Goal: Connect with others: Participate in discussion

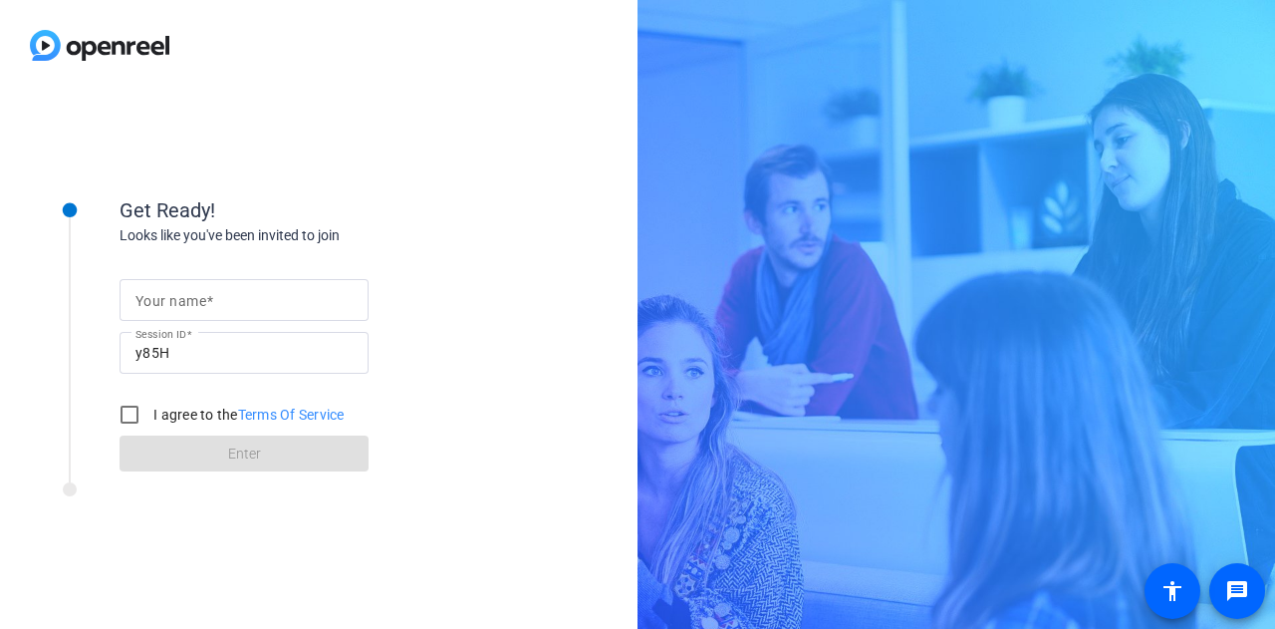
click at [193, 305] on mat-label "Your name" at bounding box center [170, 301] width 71 height 16
click at [193, 305] on input "Your name" at bounding box center [243, 300] width 217 height 24
type input "Gabby"
click at [176, 415] on label "I agree to the Terms Of Service" at bounding box center [246, 414] width 195 height 20
click at [149, 415] on input "I agree to the Terms Of Service" at bounding box center [130, 414] width 40 height 40
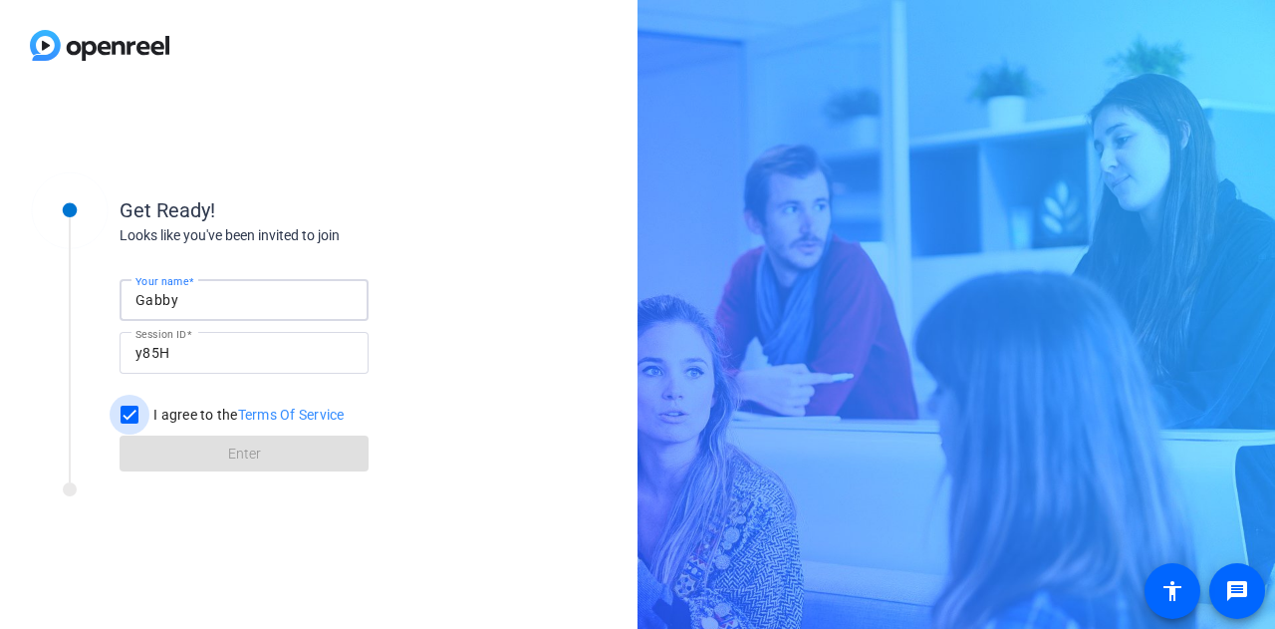
checkbox input "true"
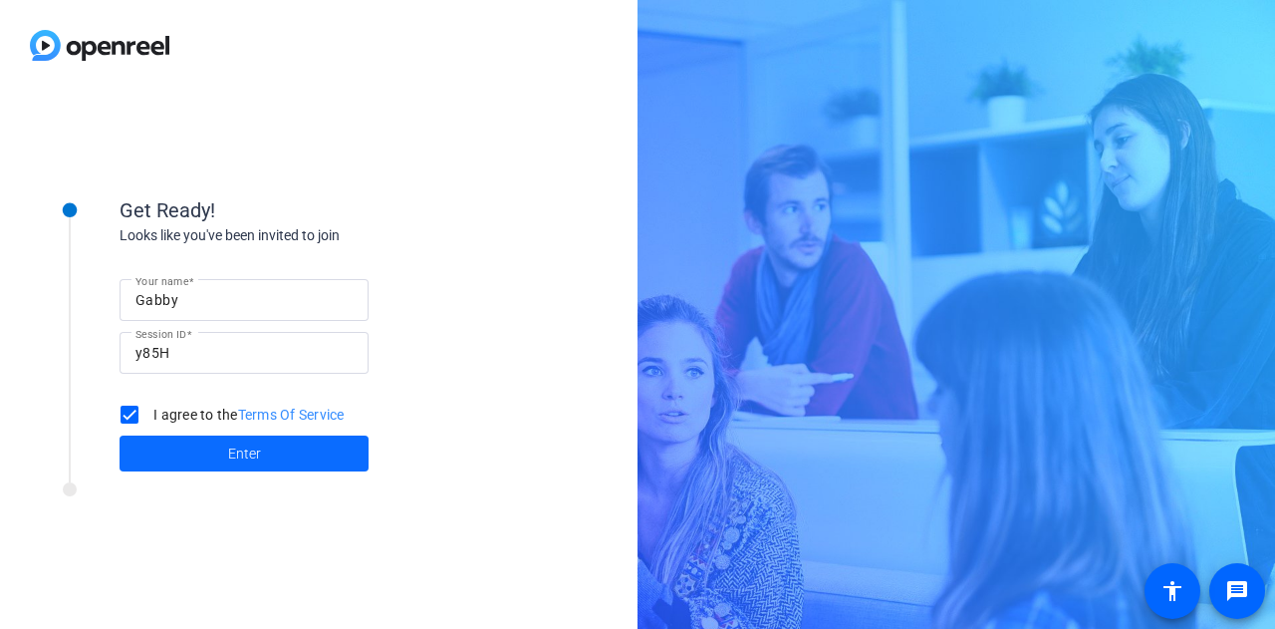
click at [183, 446] on span at bounding box center [244, 453] width 249 height 48
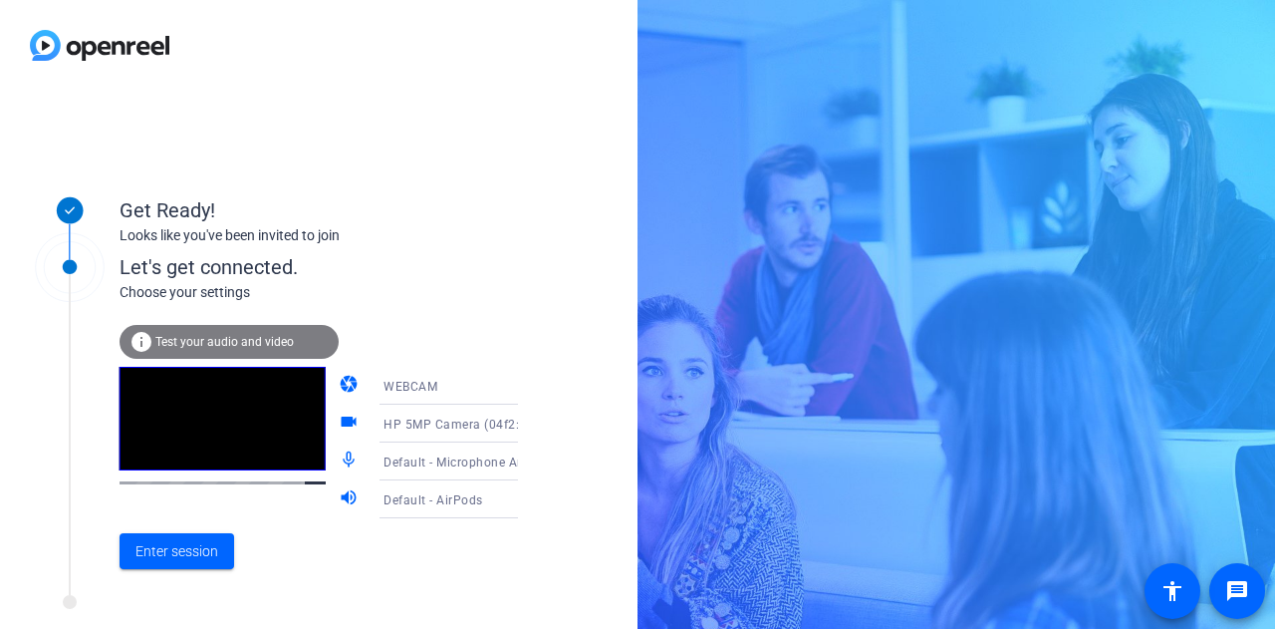
click at [411, 461] on span "Default - Microphone Array (Intel® Smart Sound Technology for Digital Microphon…" at bounding box center [631, 461] width 494 height 16
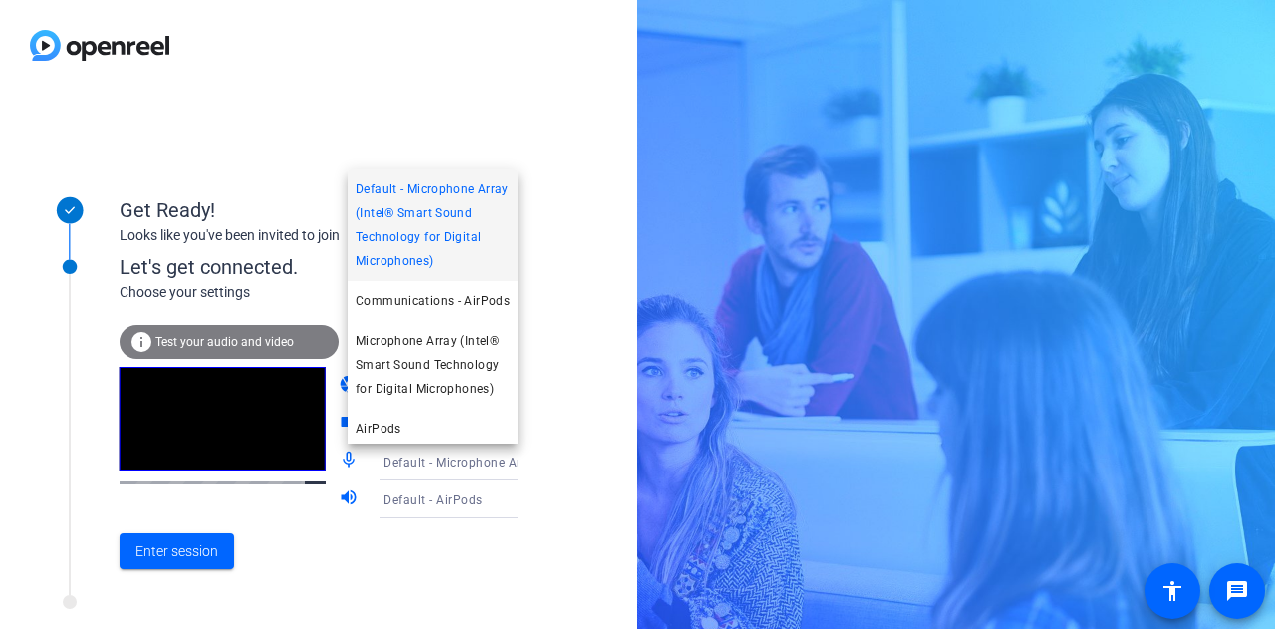
click at [591, 422] on div at bounding box center [637, 314] width 1275 height 629
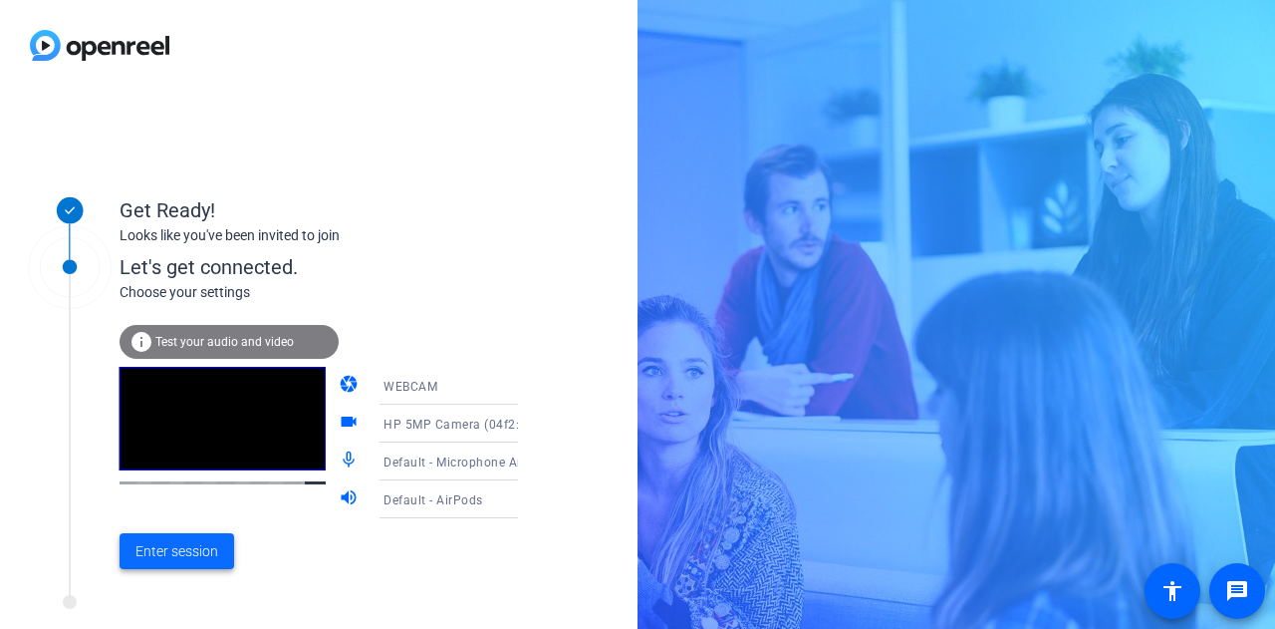
click at [215, 552] on span "Enter session" at bounding box center [176, 551] width 83 height 21
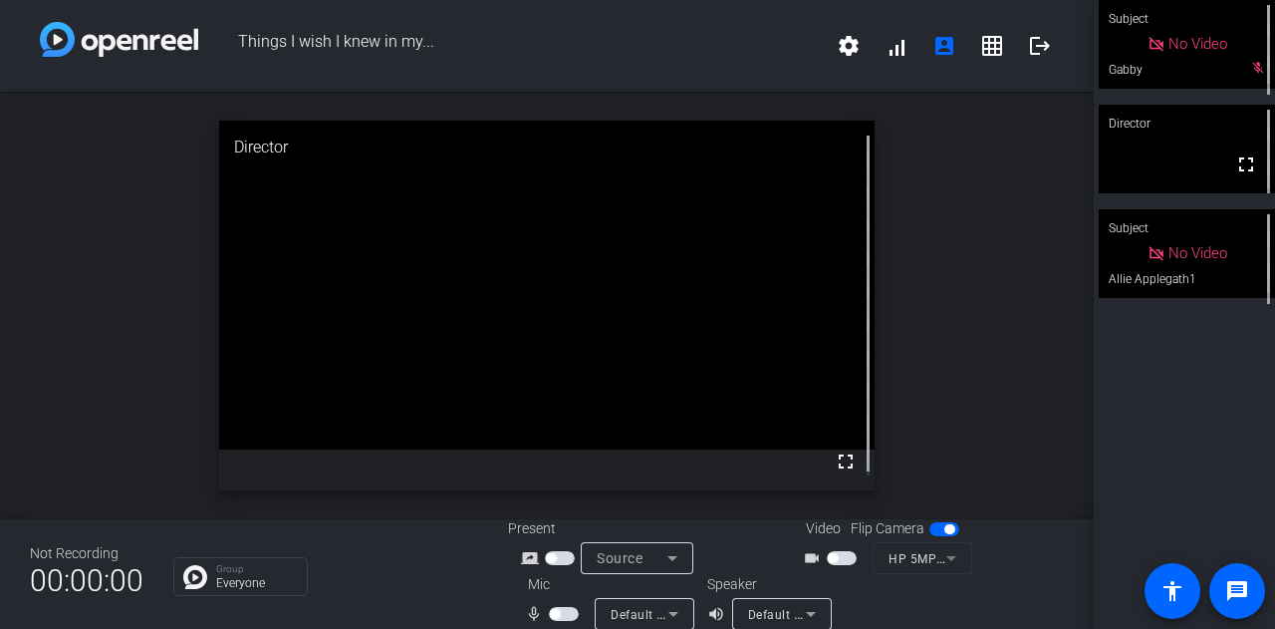
click at [564, 611] on span "button" at bounding box center [564, 614] width 30 height 14
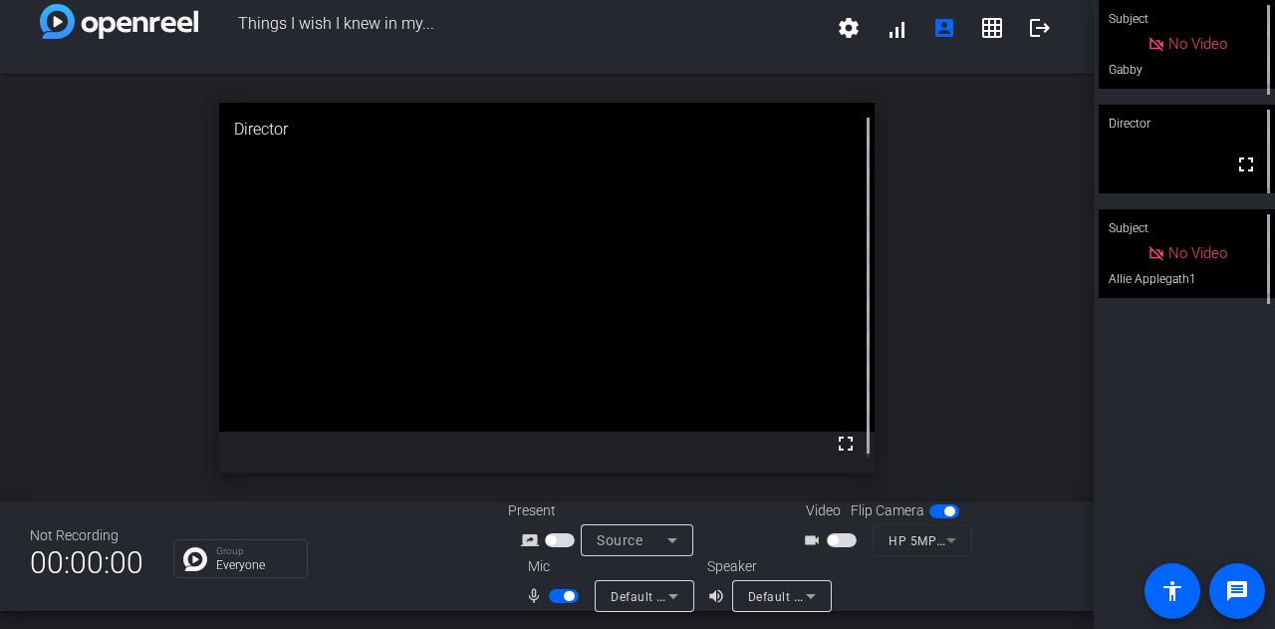
scroll to position [23, 0]
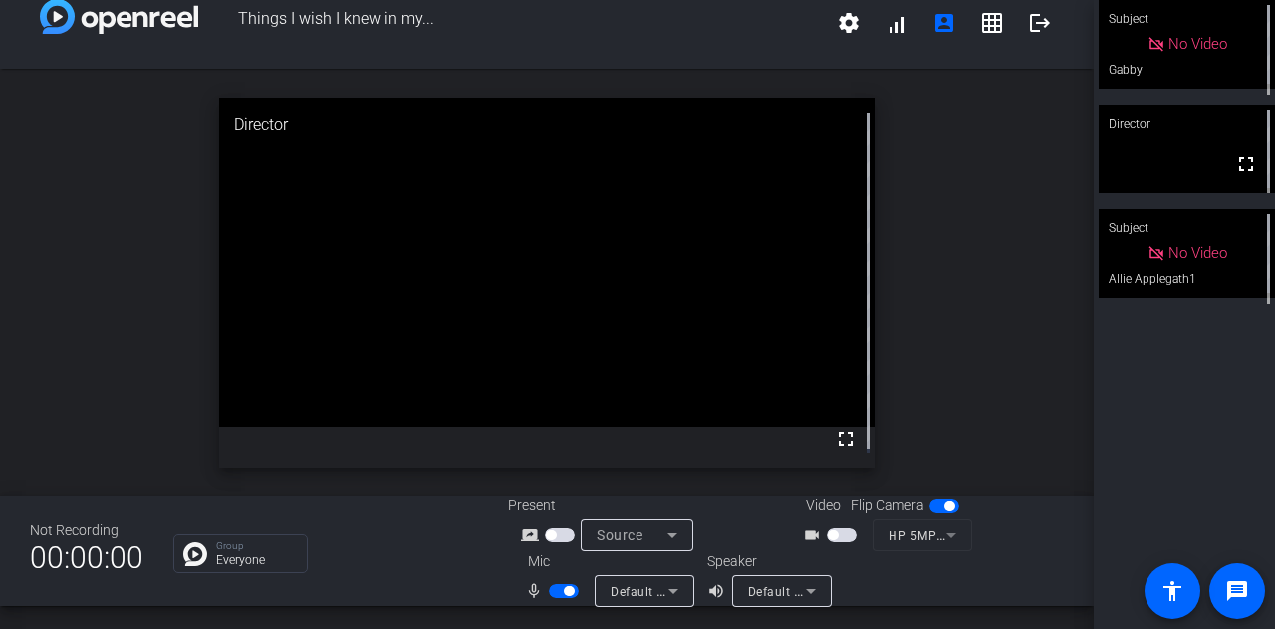
click at [553, 594] on span "button" at bounding box center [564, 591] width 30 height 14
click at [566, 589] on span "button" at bounding box center [564, 591] width 30 height 14
click at [551, 586] on span "button" at bounding box center [564, 591] width 30 height 14
click at [381, 566] on div "Group Everyone" at bounding box center [325, 553] width 305 height 39
click at [566, 596] on span "button" at bounding box center [564, 591] width 30 height 14
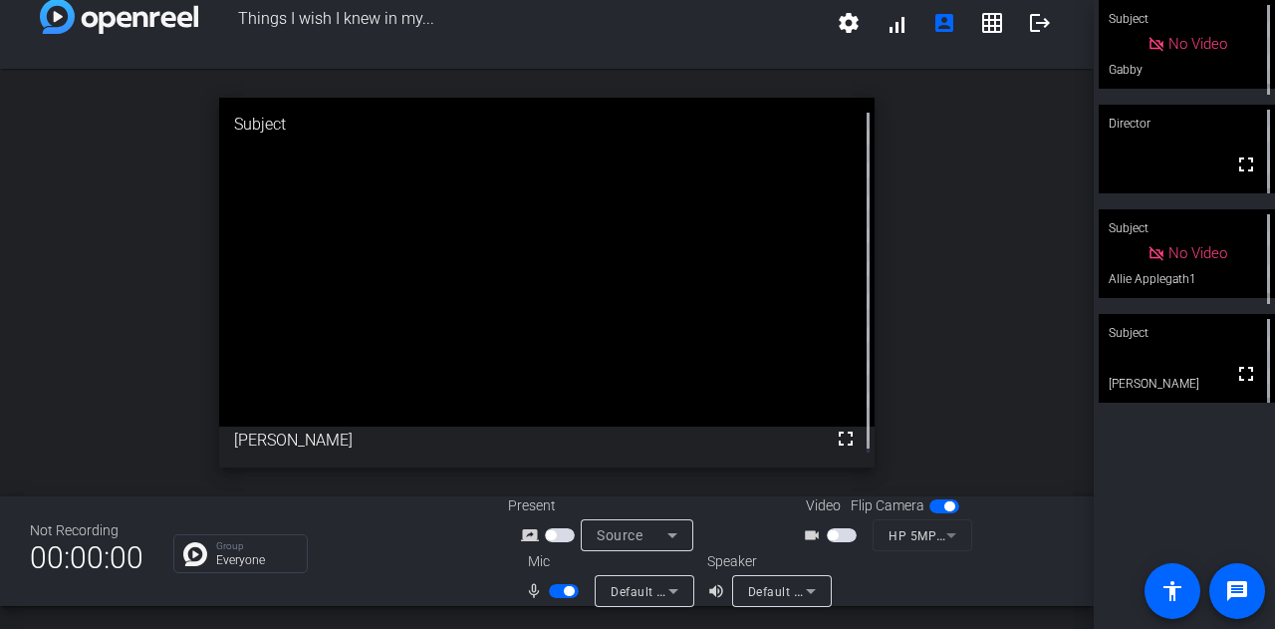
click at [1180, 358] on video at bounding box center [1187, 358] width 176 height 89
click at [554, 589] on span "button" at bounding box center [564, 591] width 30 height 14
click at [558, 588] on span "button" at bounding box center [564, 591] width 30 height 14
click at [550, 591] on span "button" at bounding box center [564, 591] width 30 height 14
click at [570, 589] on span "button" at bounding box center [564, 591] width 30 height 14
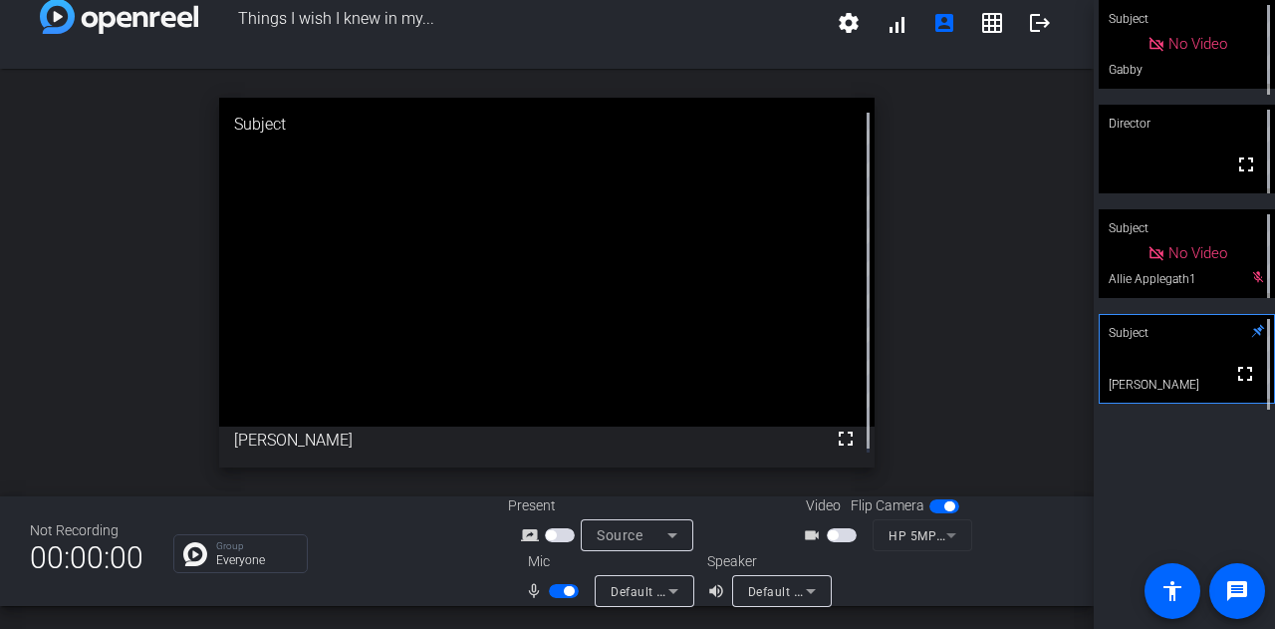
click at [549, 592] on span "button" at bounding box center [564, 591] width 30 height 14
click at [564, 590] on span "button" at bounding box center [564, 591] width 30 height 14
click at [555, 591] on span "button" at bounding box center [564, 591] width 30 height 14
click at [563, 589] on span "button" at bounding box center [564, 591] width 30 height 14
click at [550, 592] on span "button" at bounding box center [564, 591] width 30 height 14
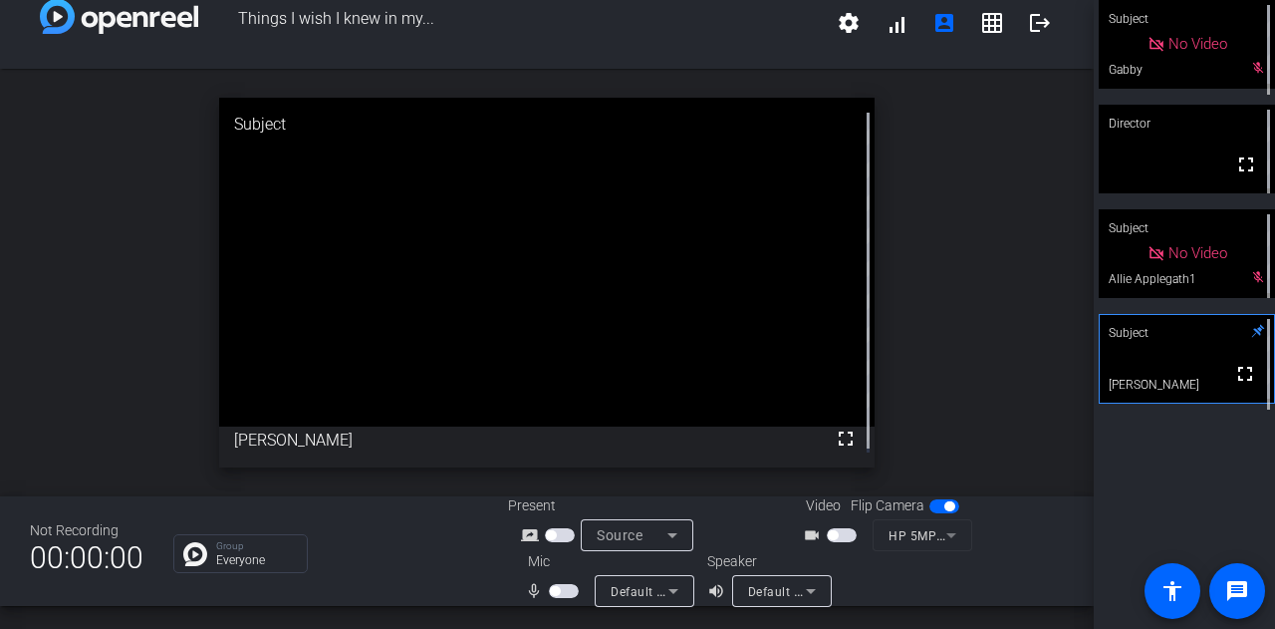
click at [561, 589] on span "button" at bounding box center [564, 591] width 30 height 14
click at [549, 586] on span "button" at bounding box center [564, 591] width 30 height 14
click at [567, 591] on span "button" at bounding box center [564, 591] width 30 height 14
click at [552, 592] on span "button" at bounding box center [564, 591] width 30 height 14
click at [572, 587] on span "button" at bounding box center [564, 591] width 30 height 14
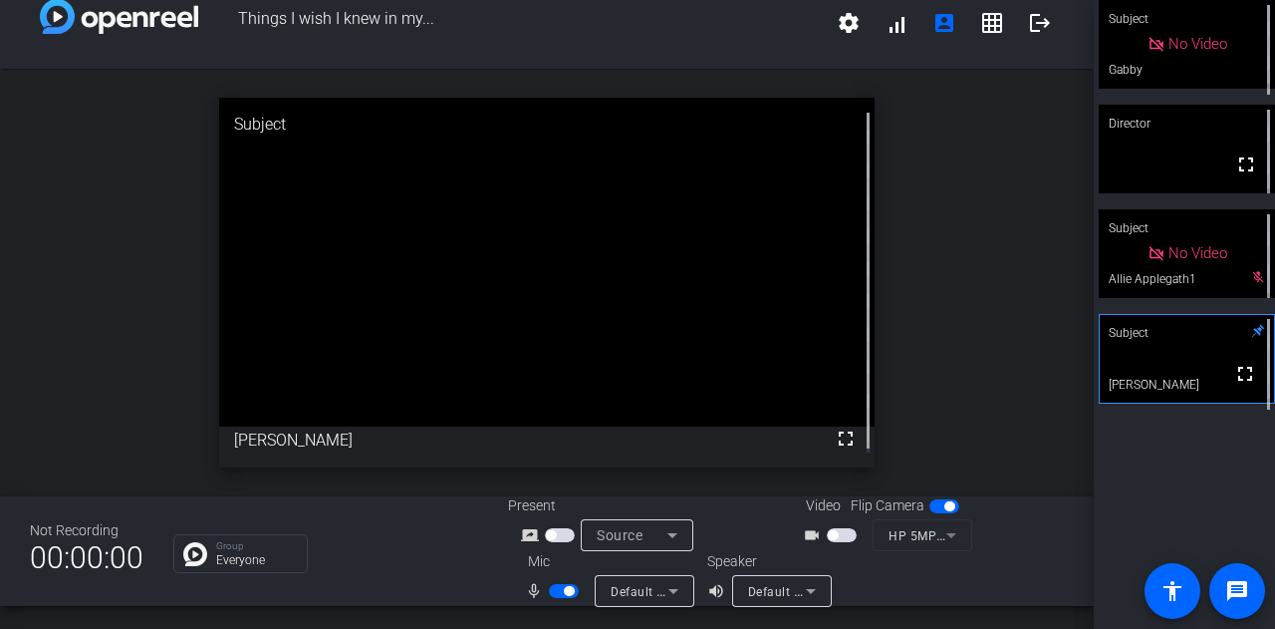
click at [552, 587] on span "button" at bounding box center [564, 591] width 30 height 14
click at [570, 595] on span "button" at bounding box center [564, 591] width 30 height 14
click at [549, 591] on span "button" at bounding box center [564, 591] width 30 height 14
click at [556, 591] on span "button" at bounding box center [555, 591] width 10 height 10
click at [551, 591] on span "button" at bounding box center [564, 591] width 30 height 14
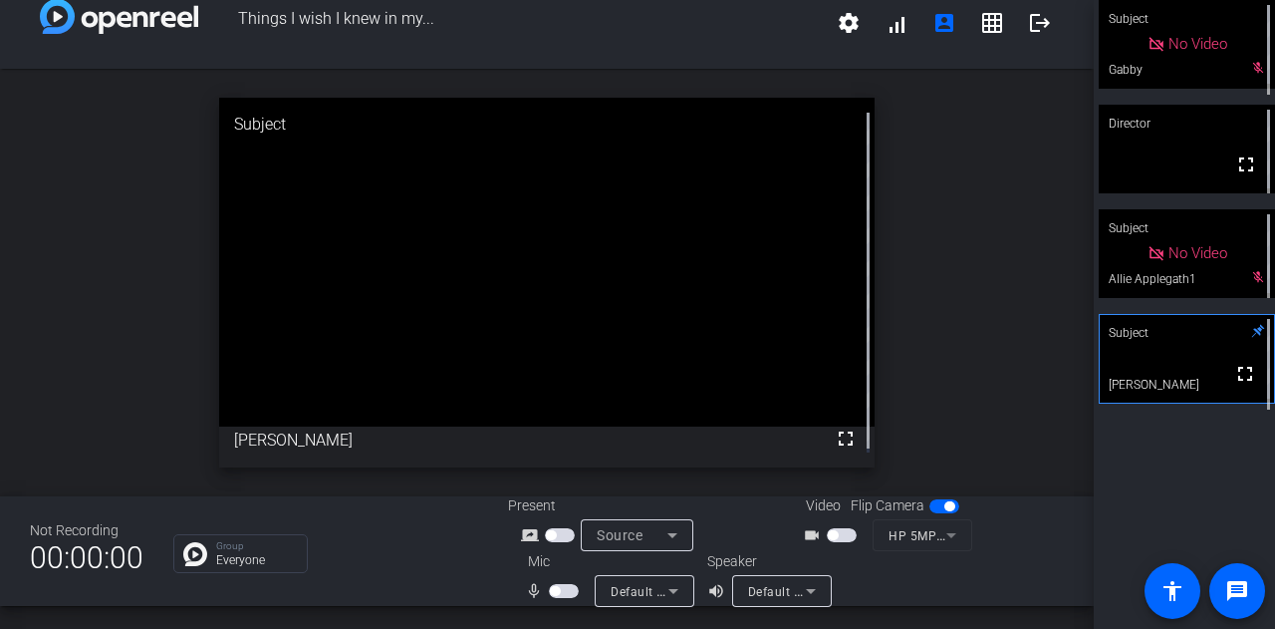
click at [561, 589] on span "button" at bounding box center [564, 591] width 30 height 14
drag, startPoint x: 555, startPoint y: 591, endPoint x: 565, endPoint y: 628, distance: 38.2
click at [555, 591] on span "button" at bounding box center [564, 591] width 30 height 14
click at [564, 585] on span "button" at bounding box center [564, 591] width 30 height 14
click at [552, 590] on span "button" at bounding box center [564, 591] width 30 height 14
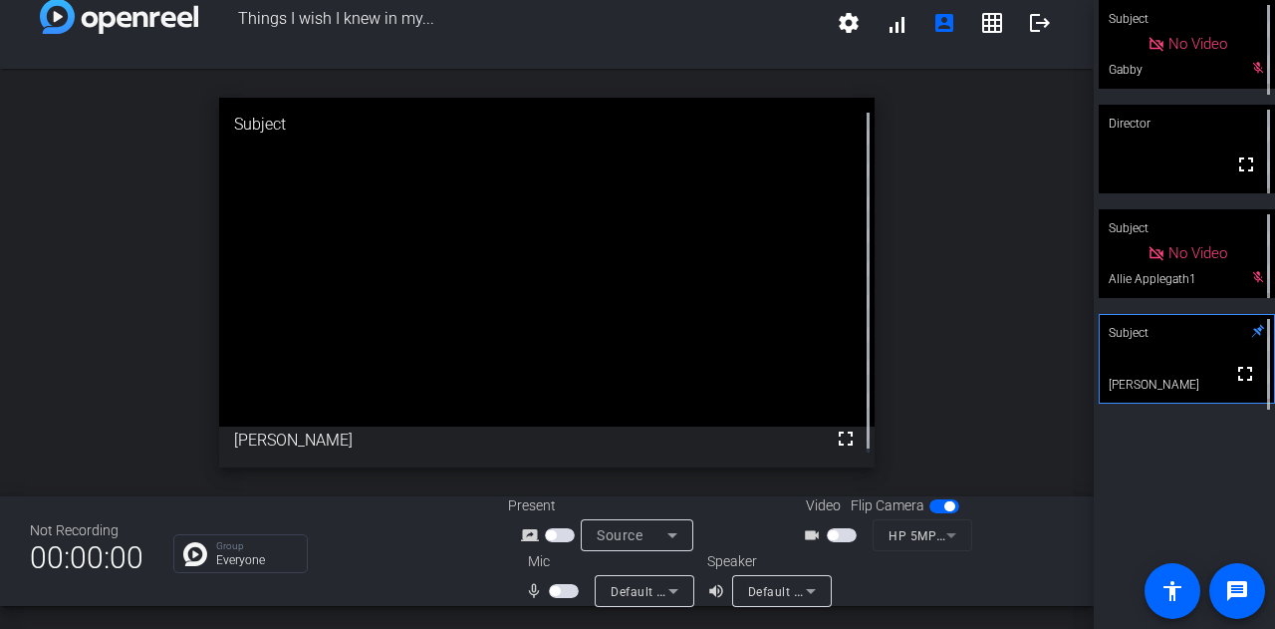
click at [458, 590] on div "Not Recording 00:00:00 Group Everyone Present screen_share_outline Source Video…" at bounding box center [547, 551] width 1094 height 110
click at [464, 576] on div "Not Recording 00:00:00 Group Everyone Present screen_share_outline Source Video…" at bounding box center [547, 551] width 1094 height 110
click at [563, 593] on span "button" at bounding box center [564, 591] width 30 height 14
click at [444, 599] on div "Not Recording 00:00:00 Group Everyone Present screen_share_outline Source Video…" at bounding box center [547, 551] width 1094 height 110
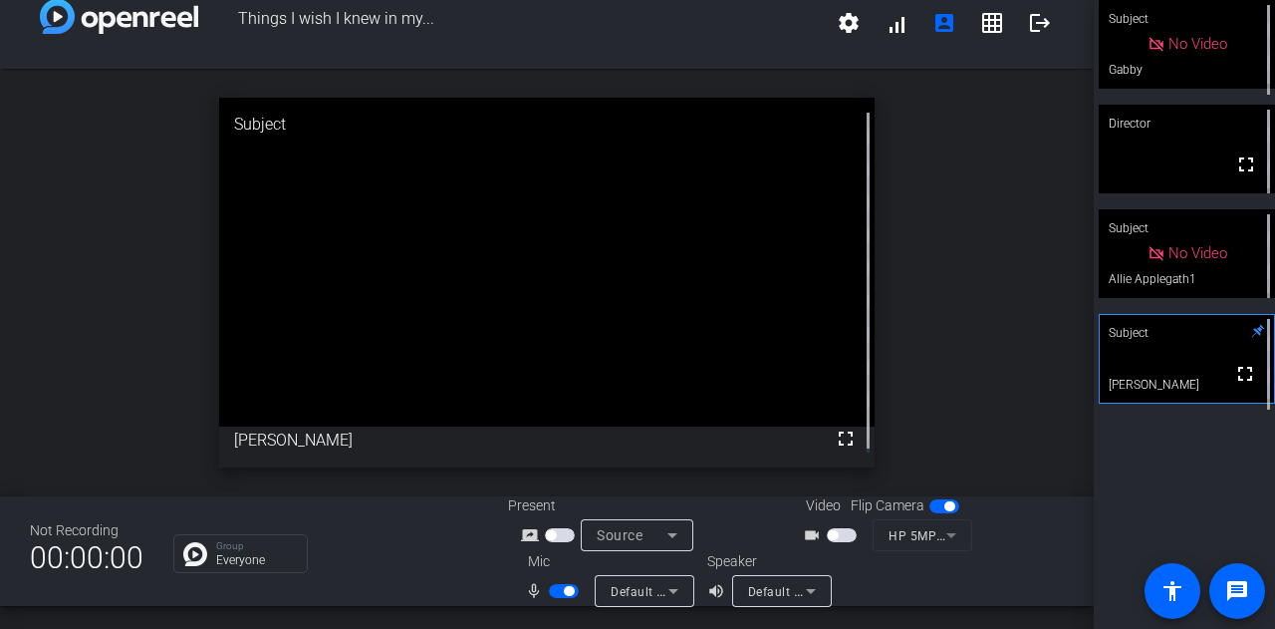
click at [444, 599] on div "Not Recording 00:00:00 Group Everyone Present screen_share_outline Source Video…" at bounding box center [547, 551] width 1094 height 110
click at [414, 571] on div "Group Everyone" at bounding box center [325, 553] width 305 height 39
click at [411, 574] on div "Not Recording 00:00:00 Group Everyone Present screen_share_outline Source Video…" at bounding box center [547, 551] width 1094 height 110
click at [404, 581] on div "Not Recording 00:00:00 Group Everyone Present screen_share_outline Source Video…" at bounding box center [547, 551] width 1094 height 110
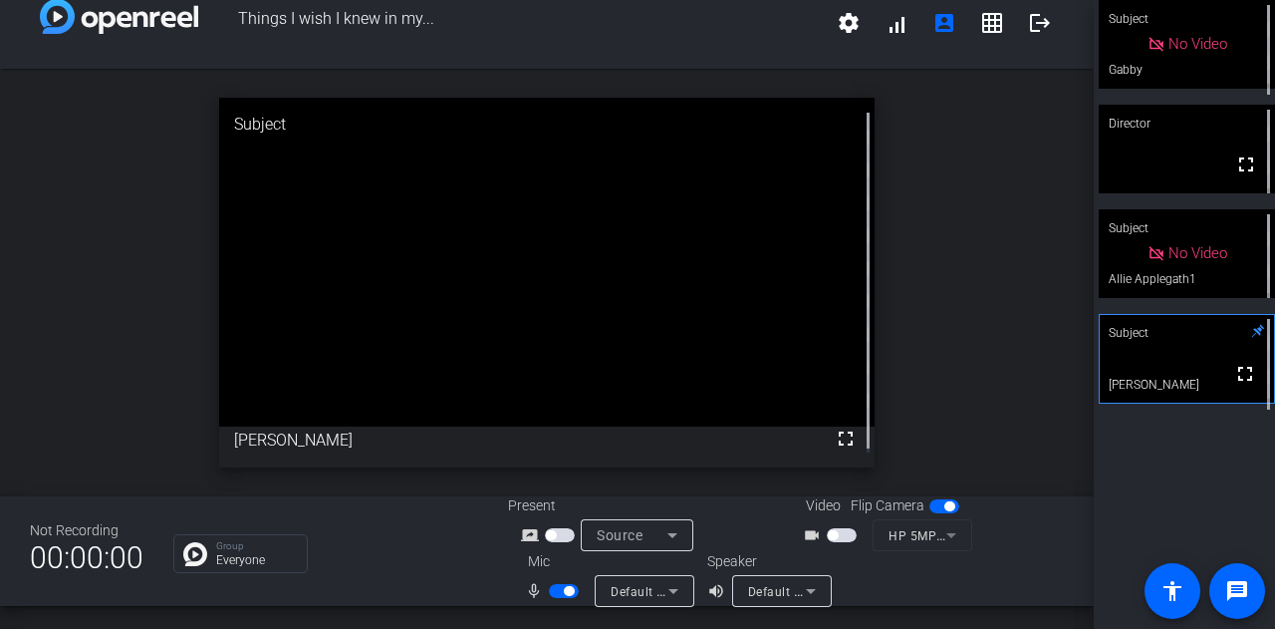
click at [404, 581] on div "Not Recording 00:00:00 Group Everyone Present screen_share_outline Source Video…" at bounding box center [547, 551] width 1094 height 110
click at [396, 583] on div "Not Recording 00:00:00 Group Everyone Present screen_share_outline Source Video…" at bounding box center [547, 551] width 1094 height 110
click at [396, 560] on div "Group Everyone" at bounding box center [325, 553] width 305 height 39
click at [412, 568] on div "Group Everyone" at bounding box center [325, 553] width 305 height 39
click at [554, 593] on span "button" at bounding box center [564, 591] width 30 height 14
